Goal: Task Accomplishment & Management: Manage account settings

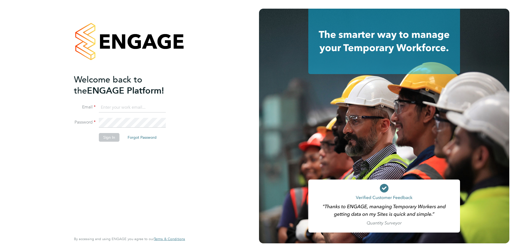
type input "pippa@lloydrecruitment.co.uk"
click at [108, 141] on button "Sign In" at bounding box center [109, 137] width 21 height 9
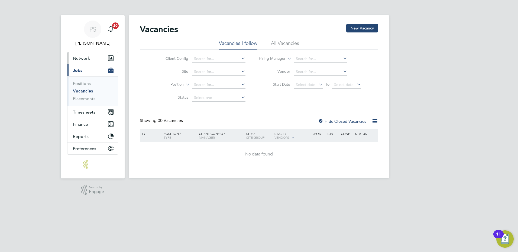
click at [93, 62] on button "Network" at bounding box center [92, 58] width 50 height 12
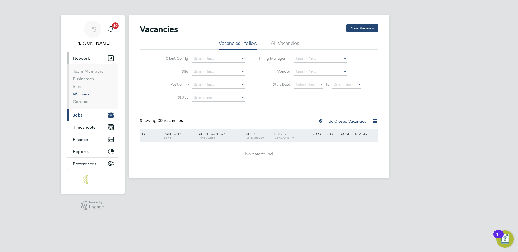
click at [84, 94] on link "Workers" at bounding box center [81, 94] width 17 height 5
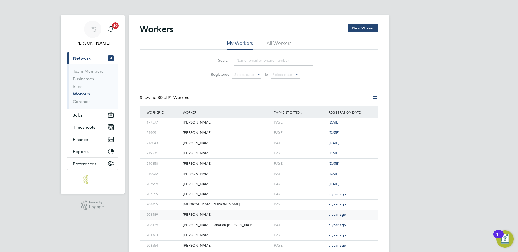
click at [203, 216] on div "[PERSON_NAME]" at bounding box center [226, 215] width 91 height 10
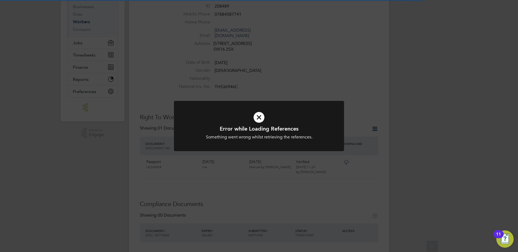
click at [490, 93] on div "Error while Loading References Something went wrong whilst retrieving the refer…" at bounding box center [259, 126] width 518 height 252
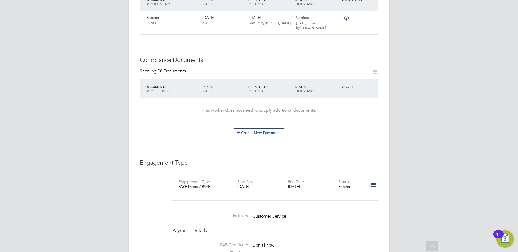
scroll to position [289, 0]
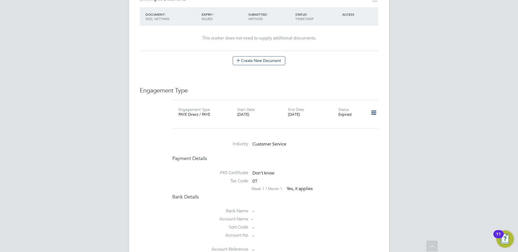
click at [374, 109] on icon at bounding box center [373, 113] width 9 height 12
click at [350, 121] on li "Edit Engagement Type" at bounding box center [345, 123] width 62 height 8
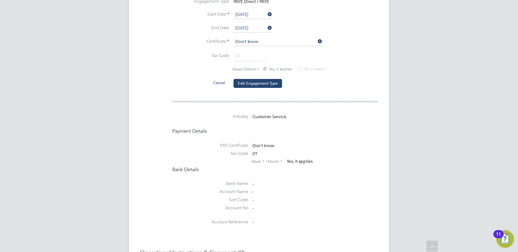
scroll to position [379, 0]
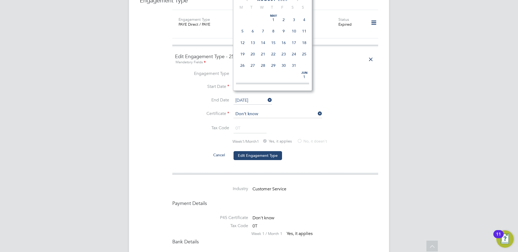
click at [248, 97] on input "[DATE]" at bounding box center [252, 101] width 38 height 8
click at [284, 30] on span "31" at bounding box center [283, 24] width 10 height 10
type input "31 Oct 2025"
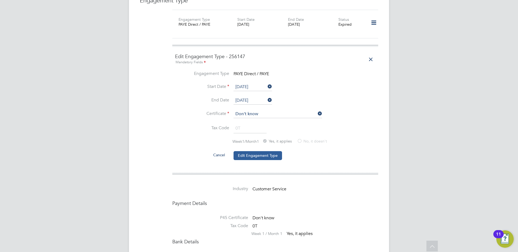
click at [258, 151] on button "Edit Engagement Type" at bounding box center [257, 155] width 48 height 9
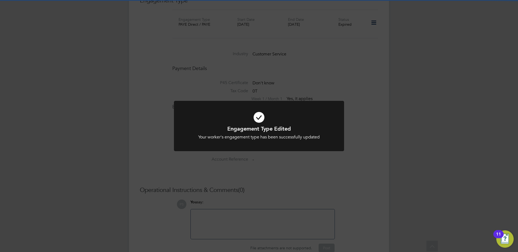
click at [400, 147] on div "Engagement Type Edited Your worker's engagement type has been successfully upda…" at bounding box center [259, 126] width 518 height 252
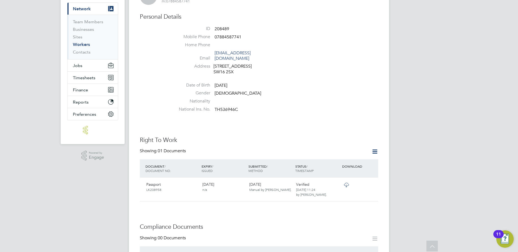
scroll to position [0, 0]
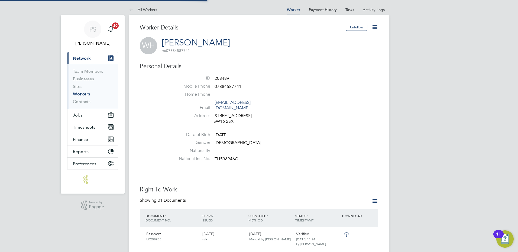
click at [151, 12] on li "All Workers" at bounding box center [143, 9] width 28 height 11
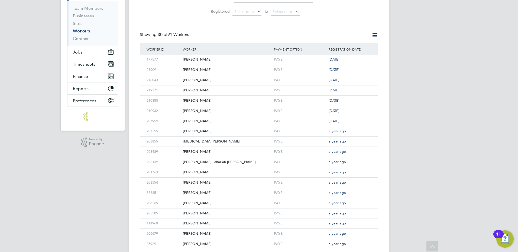
scroll to position [18, 0]
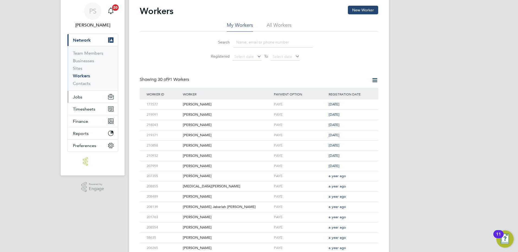
click at [89, 99] on button "Jobs" at bounding box center [92, 97] width 50 height 12
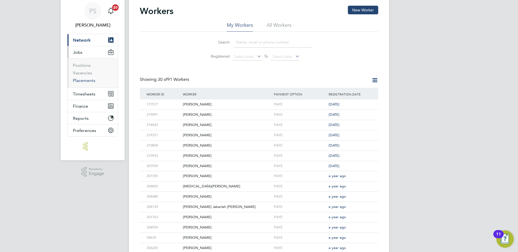
click at [86, 78] on link "Placements" at bounding box center [84, 80] width 22 height 5
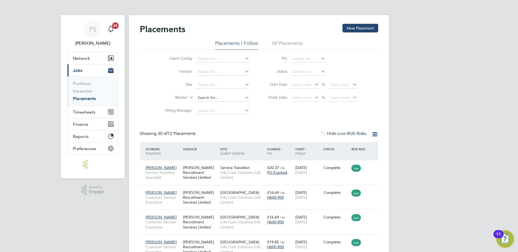
click at [209, 98] on input at bounding box center [222, 98] width 53 height 8
click at [234, 103] on li "William Hewett" at bounding box center [229, 105] width 67 height 7
type input "[PERSON_NAME]"
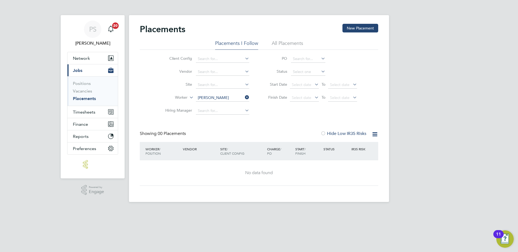
click at [373, 133] on icon at bounding box center [374, 134] width 7 height 7
click at [281, 40] on div "Placements New Placement" at bounding box center [259, 32] width 238 height 16
click at [283, 41] on li "All Placements" at bounding box center [287, 45] width 31 height 10
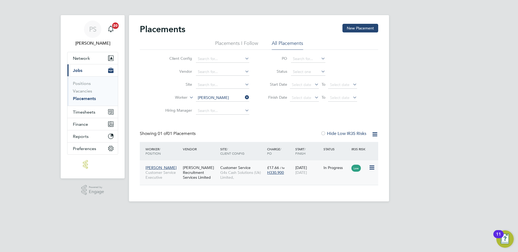
click at [222, 168] on span "Customer Service" at bounding box center [235, 168] width 30 height 5
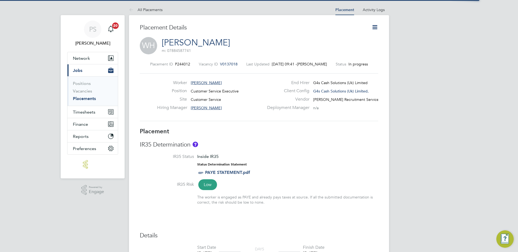
click at [373, 27] on icon at bounding box center [374, 27] width 7 height 7
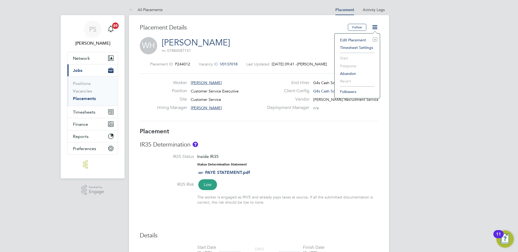
click at [355, 39] on li "Edit Placement e" at bounding box center [357, 40] width 40 height 8
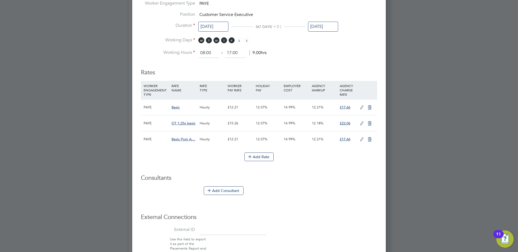
click at [317, 27] on input "[DATE]" at bounding box center [323, 27] width 30 height 10
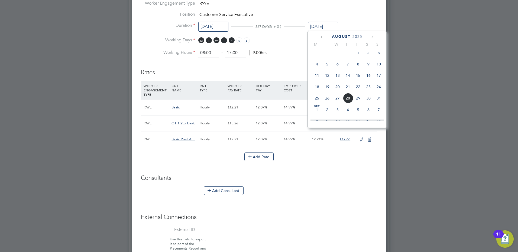
click at [347, 65] on span "7" at bounding box center [348, 64] width 10 height 10
type input "[DATE]"
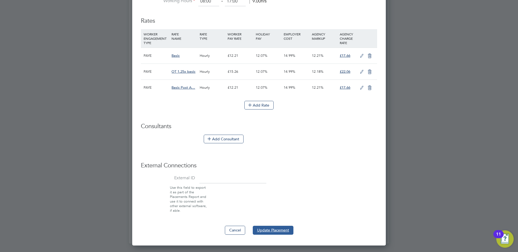
click at [269, 232] on button "Update Placement" at bounding box center [273, 230] width 41 height 9
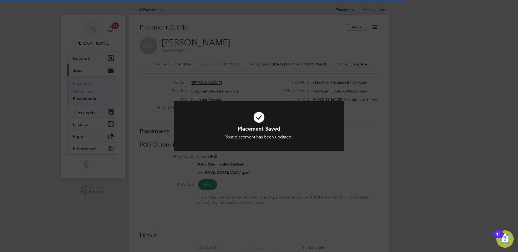
click at [192, 44] on div "Placement Saved Your placement has been updated. Cancel Okay" at bounding box center [259, 126] width 518 height 252
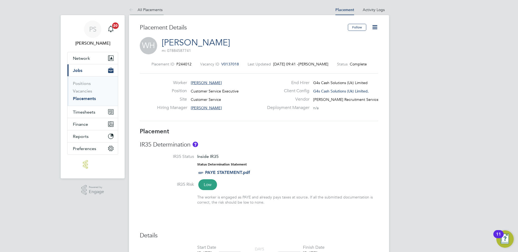
click at [147, 9] on link "All Placements" at bounding box center [146, 9] width 34 height 5
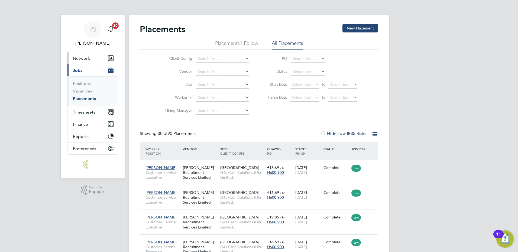
drag, startPoint x: 91, startPoint y: 56, endPoint x: 92, endPoint y: 74, distance: 17.6
click at [91, 56] on button "Network" at bounding box center [92, 58] width 50 height 12
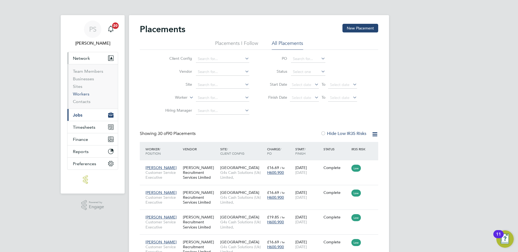
drag, startPoint x: 84, startPoint y: 96, endPoint x: 88, endPoint y: 96, distance: 4.1
click at [84, 95] on link "Workers" at bounding box center [81, 94] width 17 height 5
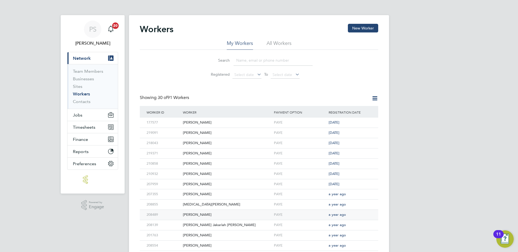
click at [200, 215] on div "[PERSON_NAME]" at bounding box center [226, 215] width 91 height 10
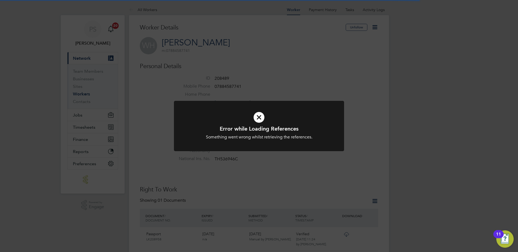
click at [372, 27] on div "Error while Loading References Something went wrong whilst retrieving the refer…" at bounding box center [259, 126] width 518 height 252
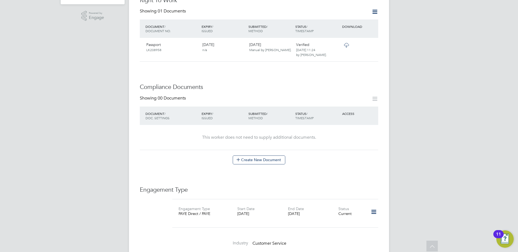
scroll to position [235, 0]
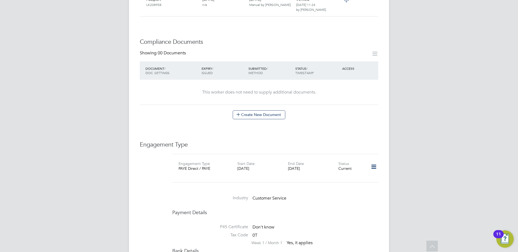
click at [369, 163] on icon at bounding box center [373, 167] width 9 height 12
click at [360, 173] on div "Edit Engagement Type Add Engagement Type Show Engagement Type History" at bounding box center [345, 185] width 68 height 29
click at [356, 176] on div "Engagement Type PAYE Direct / PAYE Start Date [DATE] End Date [DATE] Status Cur…" at bounding box center [275, 168] width 206 height 29
click at [369, 164] on icon at bounding box center [373, 167] width 9 height 12
click at [343, 177] on li "Edit Engagement Type" at bounding box center [345, 178] width 62 height 8
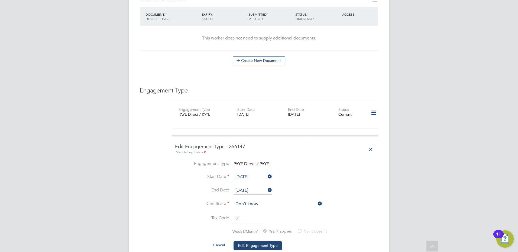
scroll to position [298, 0]
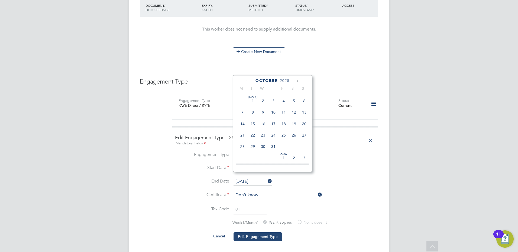
click at [250, 178] on input "[DATE]" at bounding box center [252, 182] width 38 height 8
click at [244, 82] on div "[DATE]" at bounding box center [272, 80] width 73 height 5
click at [246, 81] on icon at bounding box center [247, 81] width 5 height 6
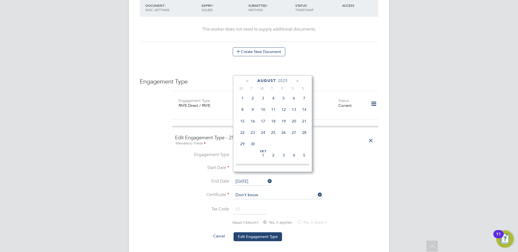
scroll to position [59, 0]
click at [273, 112] on span "7" at bounding box center [273, 111] width 10 height 10
type input "[DATE]"
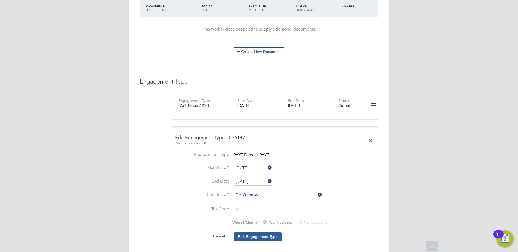
click at [255, 233] on button "Edit Engagement Type" at bounding box center [257, 237] width 48 height 9
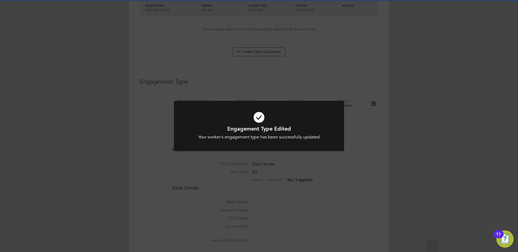
click at [460, 167] on div "Engagement Type Edited Your worker's engagement type has been successfully upda…" at bounding box center [259, 126] width 518 height 252
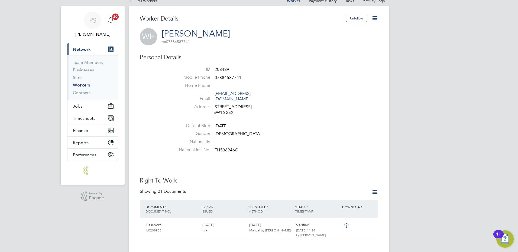
scroll to position [0, 0]
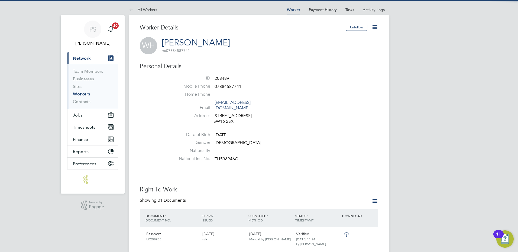
click at [85, 93] on link "Workers" at bounding box center [81, 94] width 17 height 5
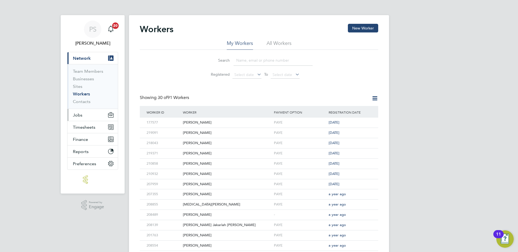
click at [86, 112] on button "Jobs" at bounding box center [92, 115] width 50 height 12
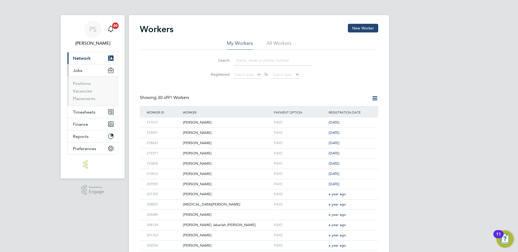
click at [88, 58] on span "Network" at bounding box center [82, 58] width 18 height 5
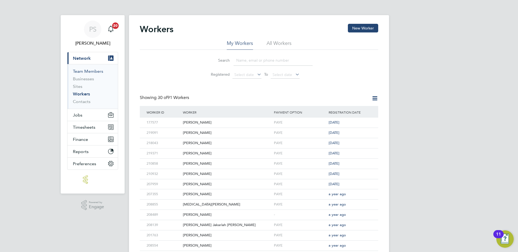
click at [90, 72] on link "Team Members" at bounding box center [88, 71] width 30 height 5
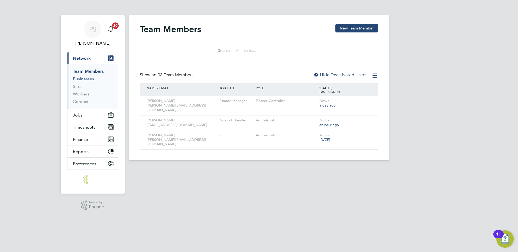
click at [89, 81] on link "Businesses" at bounding box center [83, 78] width 21 height 5
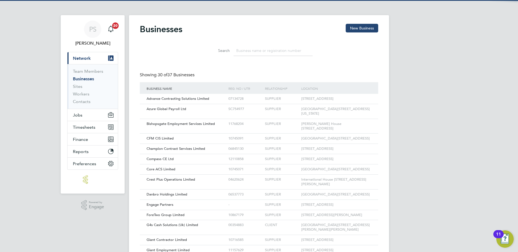
click at [85, 88] on li "Sites" at bounding box center [93, 88] width 41 height 8
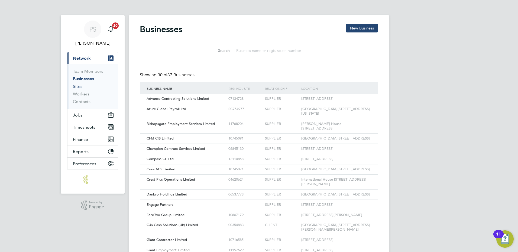
click at [79, 89] on link "Sites" at bounding box center [77, 86] width 9 height 5
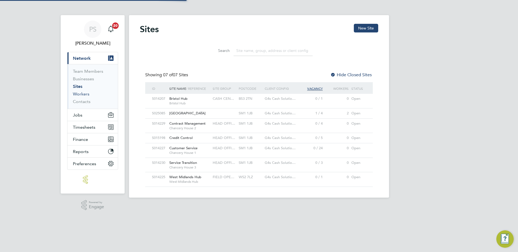
click at [80, 96] on link "Workers" at bounding box center [81, 94] width 17 height 5
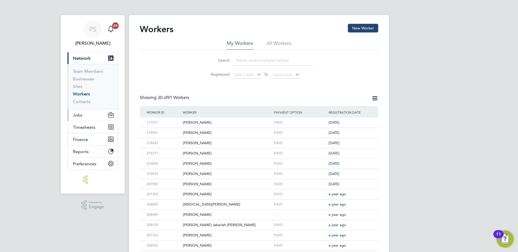
click at [81, 116] on span "Jobs" at bounding box center [77, 115] width 9 height 5
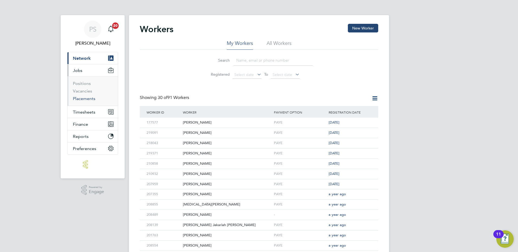
click at [83, 97] on link "Placements" at bounding box center [84, 98] width 22 height 5
